Goal: Task Accomplishment & Management: Manage account settings

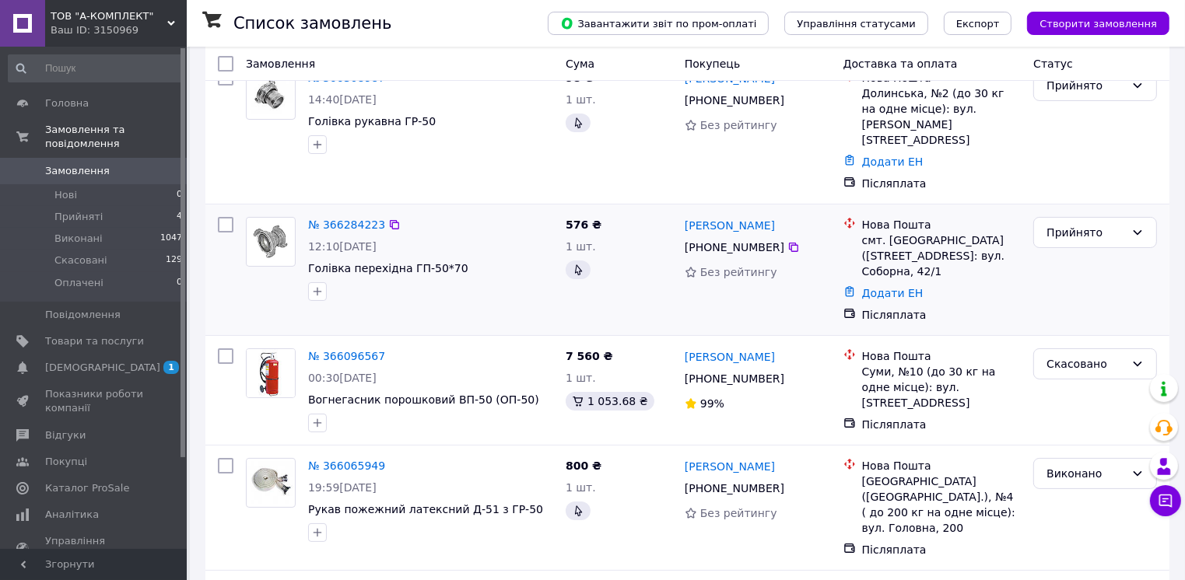
scroll to position [156, 0]
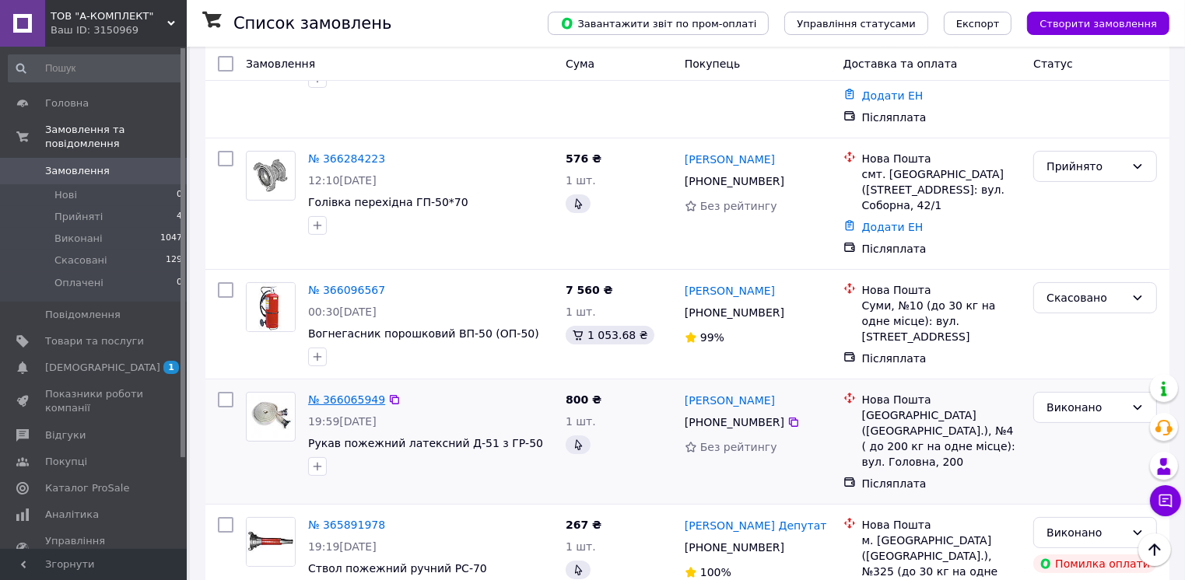
click at [358, 394] on link "№ 366065949" at bounding box center [346, 400] width 77 height 12
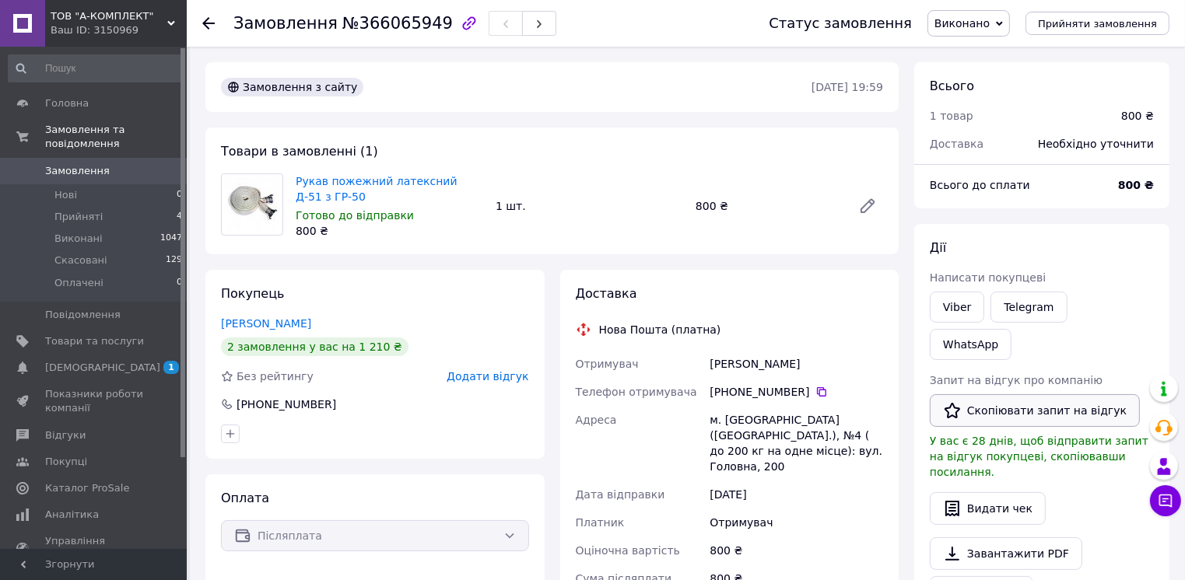
click at [999, 395] on button "Скопіювати запит на відгук" at bounding box center [1035, 411] width 210 height 33
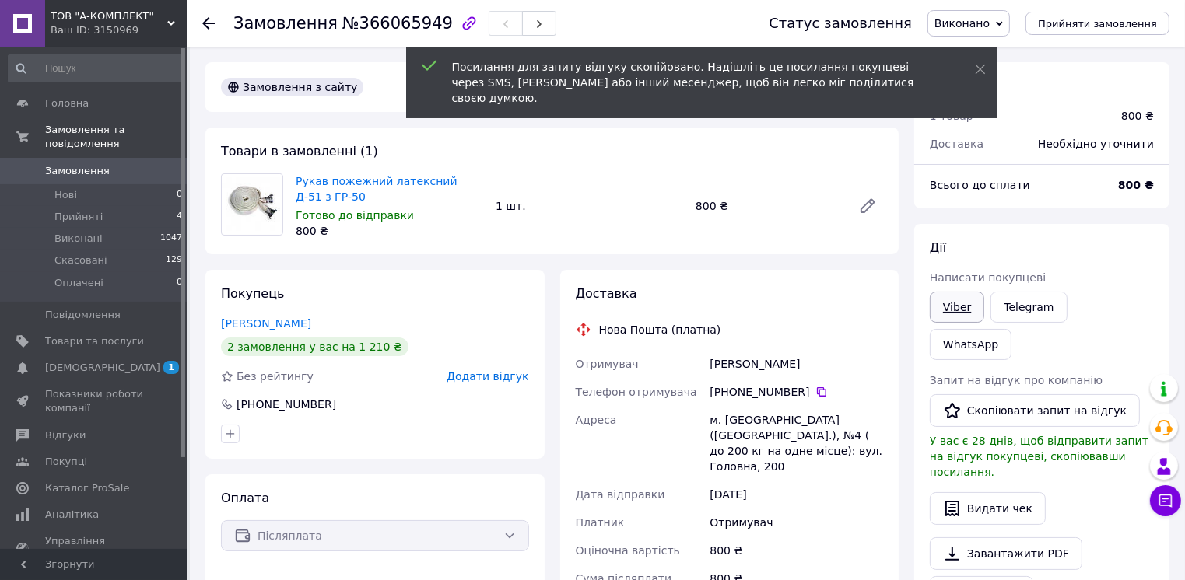
click at [971, 307] on link "Viber" at bounding box center [957, 307] width 54 height 31
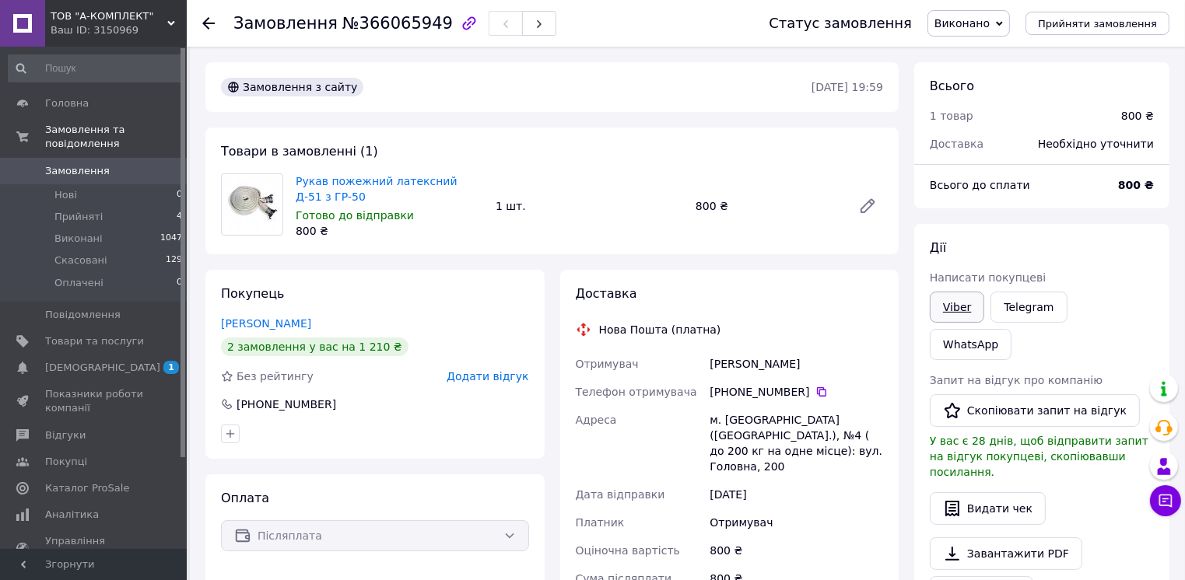
click at [975, 312] on link "Viber" at bounding box center [957, 307] width 54 height 31
click at [107, 164] on link "Замовлення 0" at bounding box center [95, 171] width 191 height 26
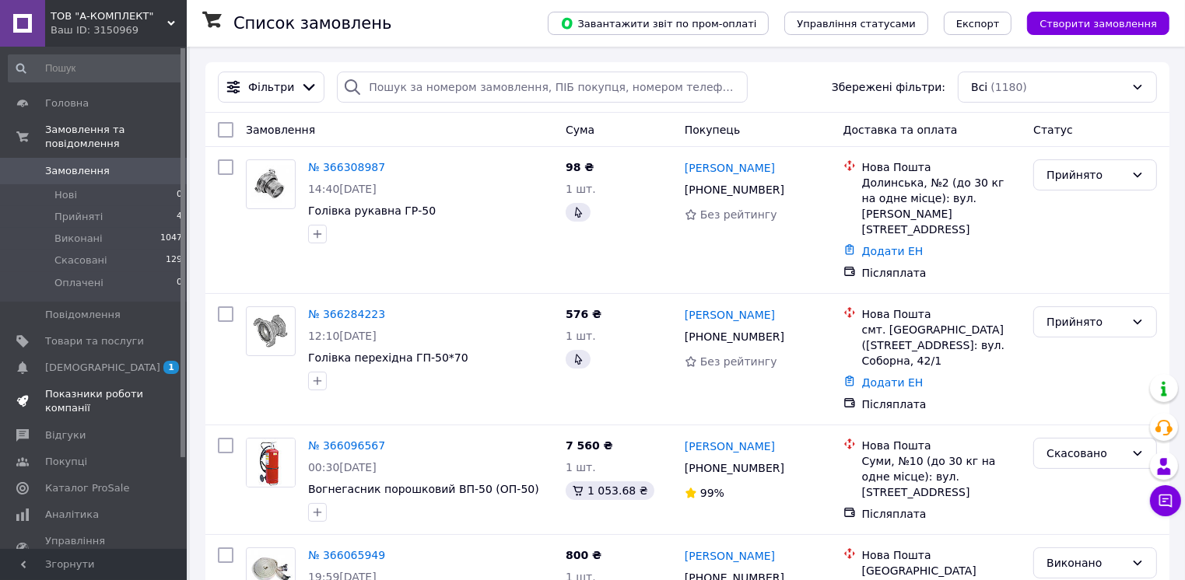
click at [87, 390] on span "Показники роботи компанії" at bounding box center [94, 402] width 99 height 28
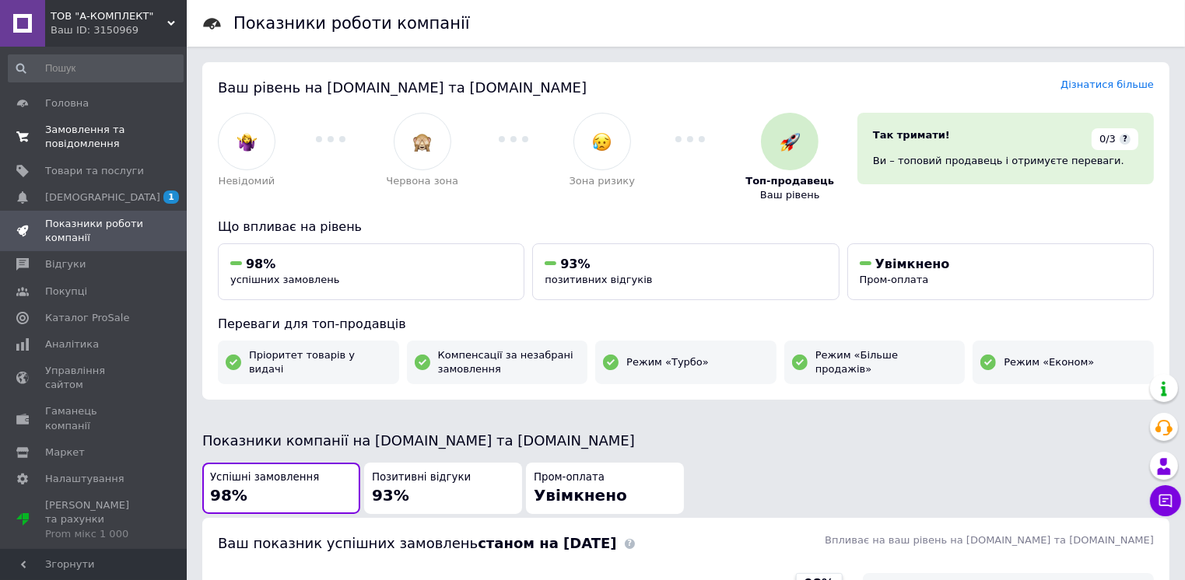
click at [56, 136] on span "Замовлення та повідомлення" at bounding box center [94, 137] width 99 height 28
